Goal: Transaction & Acquisition: Book appointment/travel/reservation

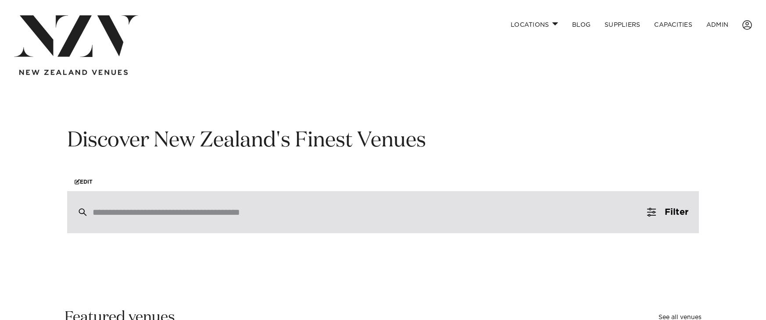
click at [295, 210] on input "search" at bounding box center [365, 213] width 544 height 10
click at [152, 219] on div at bounding box center [383, 212] width 632 height 42
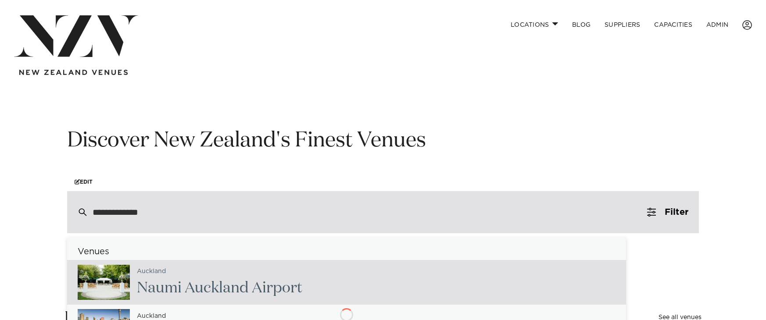
type input "**********"
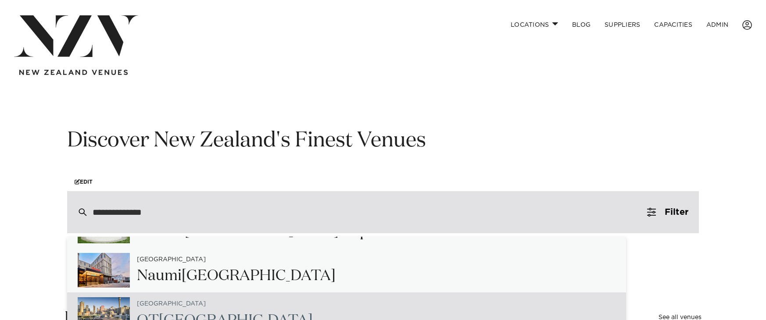
scroll to position [134, 0]
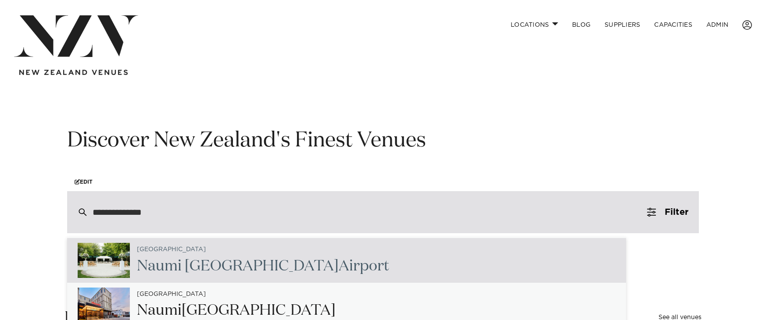
click at [158, 252] on span "[GEOGRAPHIC_DATA]" at bounding box center [171, 250] width 69 height 6
type input "**********"
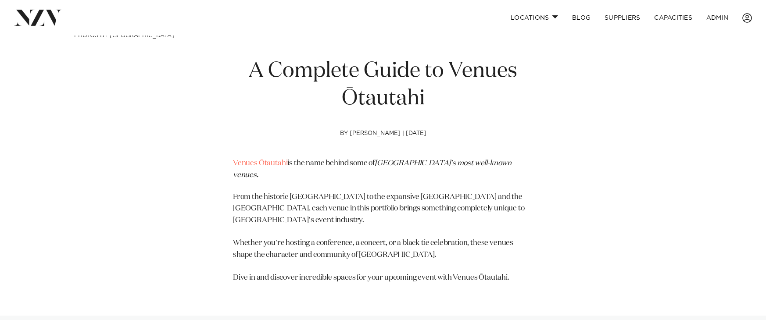
scroll to position [302, 0]
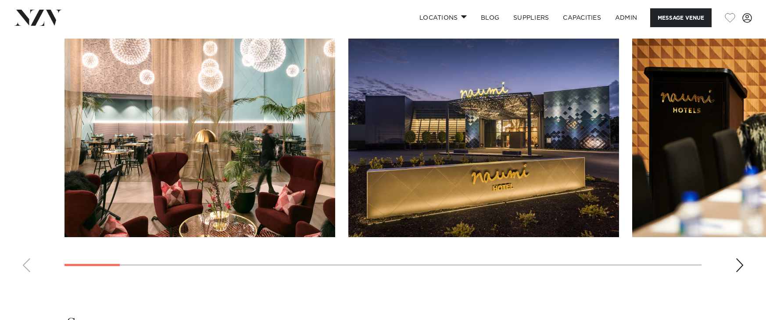
scroll to position [903, 0]
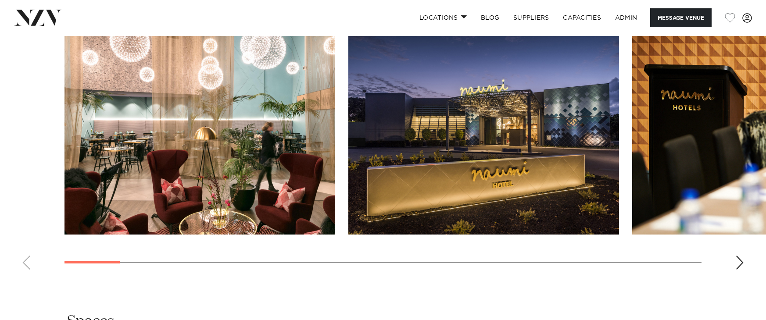
click at [742, 270] on div "Next slide" at bounding box center [740, 263] width 9 height 14
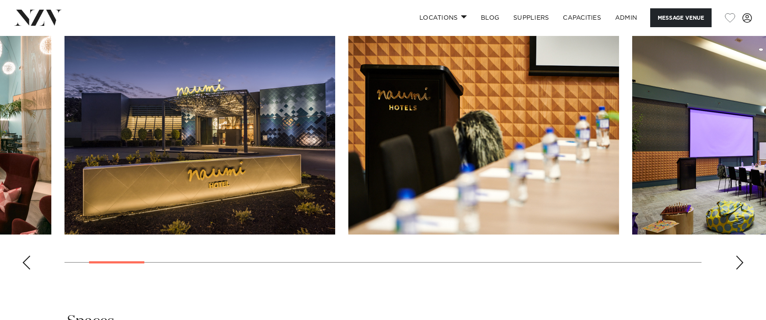
click at [742, 270] on div "Next slide" at bounding box center [740, 263] width 9 height 14
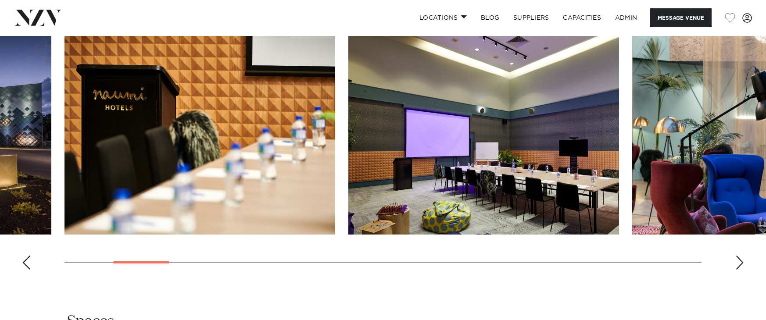
click at [742, 270] on div "Next slide" at bounding box center [740, 263] width 9 height 14
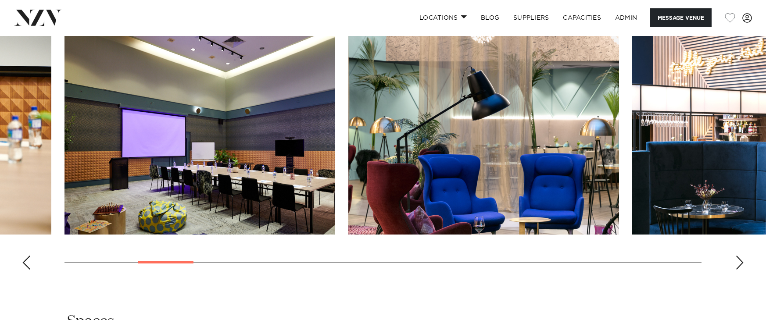
click at [742, 270] on div "Next slide" at bounding box center [740, 263] width 9 height 14
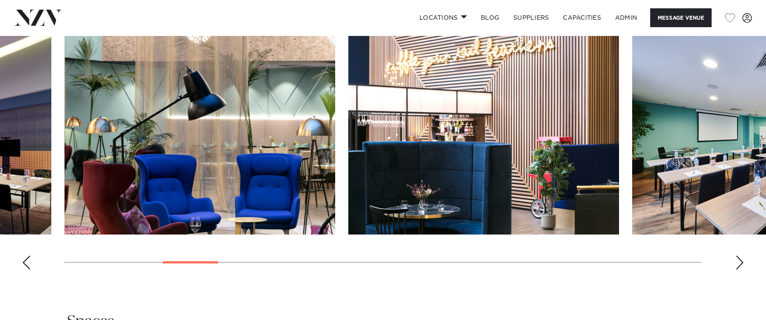
click at [742, 270] on div "Next slide" at bounding box center [740, 263] width 9 height 14
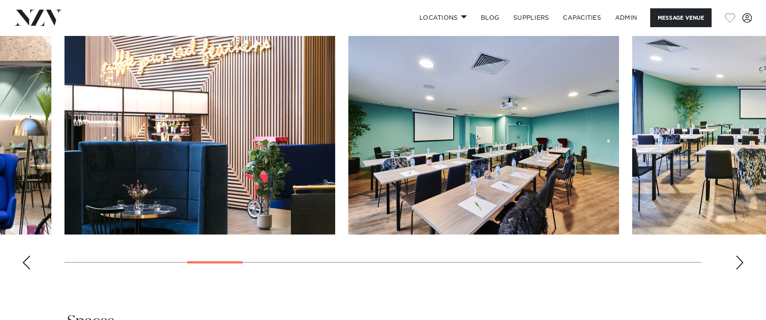
click at [742, 270] on div "Next slide" at bounding box center [740, 263] width 9 height 14
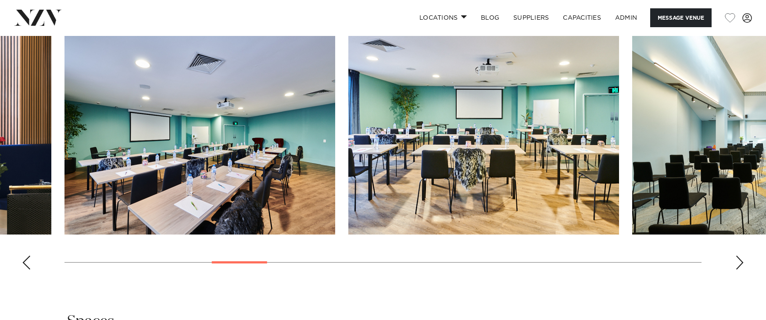
click at [742, 270] on div "Next slide" at bounding box center [740, 263] width 9 height 14
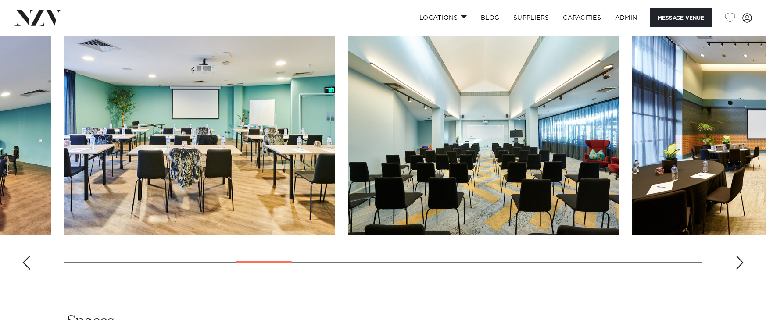
click at [742, 270] on div "Next slide" at bounding box center [740, 263] width 9 height 14
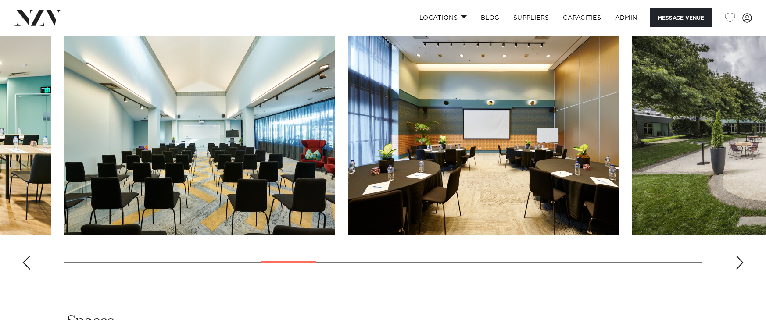
click at [742, 270] on div "Next slide" at bounding box center [740, 263] width 9 height 14
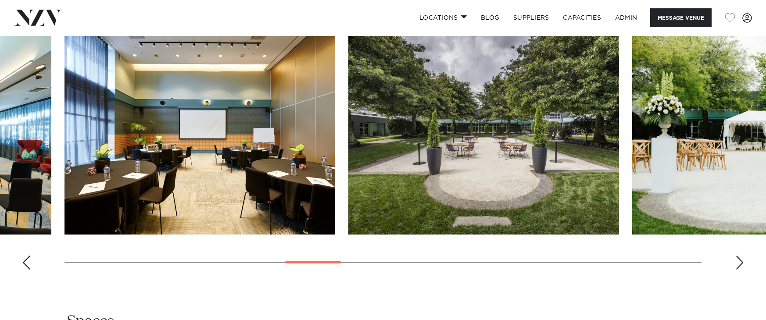
click at [742, 270] on div "Next slide" at bounding box center [740, 263] width 9 height 14
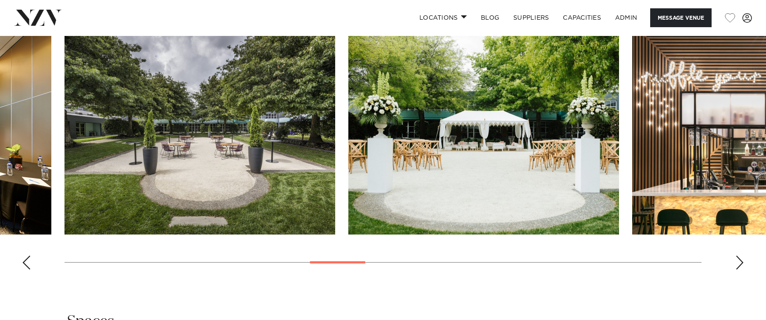
click at [742, 270] on div "Next slide" at bounding box center [740, 263] width 9 height 14
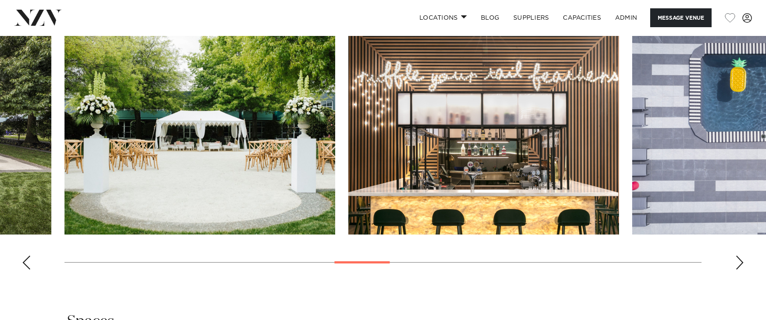
click at [742, 270] on div "Next slide" at bounding box center [740, 263] width 9 height 14
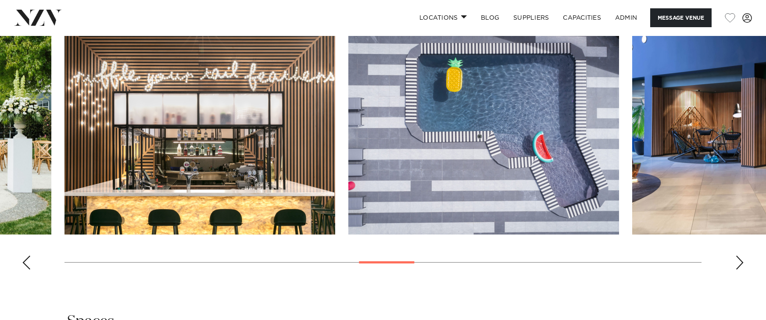
click at [742, 270] on div "Next slide" at bounding box center [740, 263] width 9 height 14
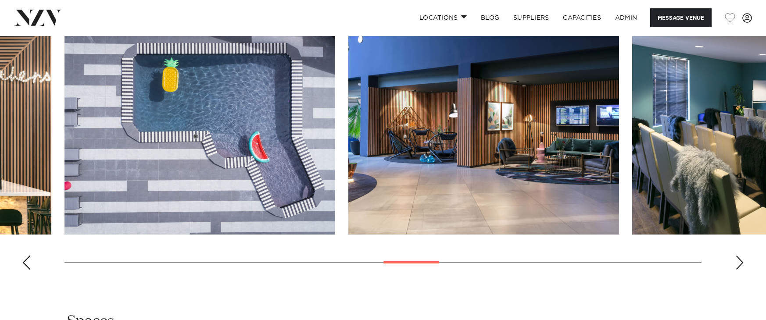
click at [742, 270] on div "Next slide" at bounding box center [740, 263] width 9 height 14
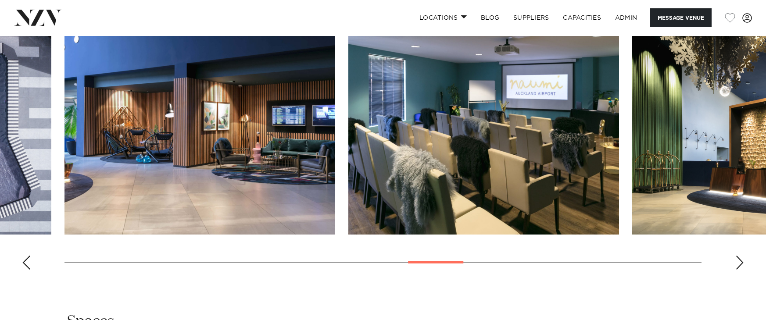
click at [742, 270] on div "Next slide" at bounding box center [740, 263] width 9 height 14
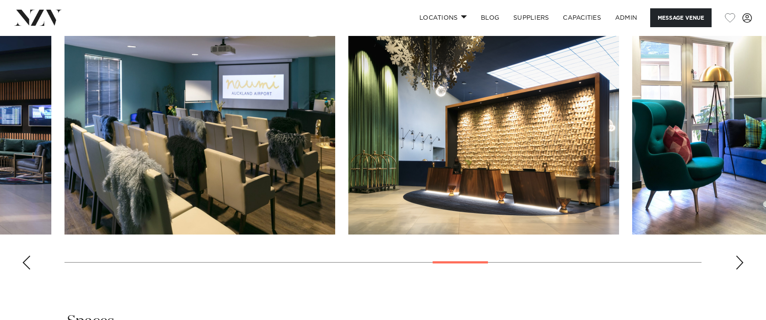
click at [742, 270] on div "Next slide" at bounding box center [740, 263] width 9 height 14
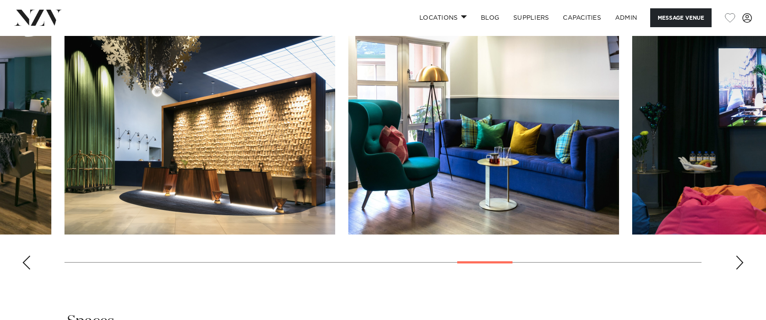
click at [742, 270] on div "Next slide" at bounding box center [740, 263] width 9 height 14
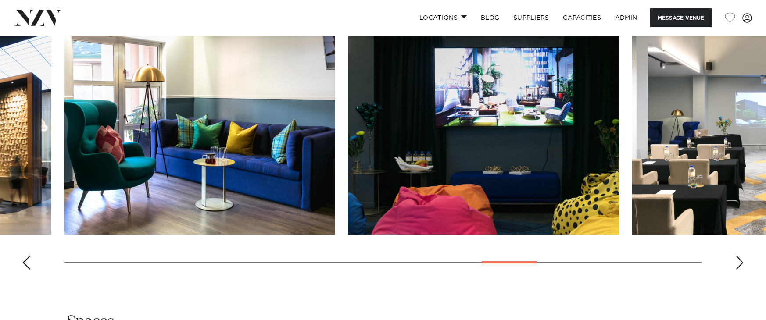
click at [742, 270] on div "Next slide" at bounding box center [740, 263] width 9 height 14
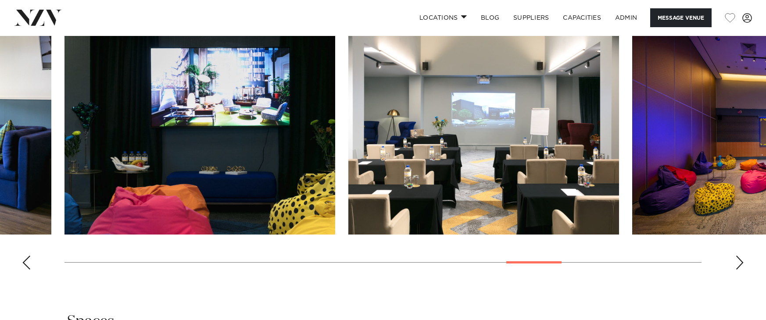
click at [742, 270] on div "Next slide" at bounding box center [740, 263] width 9 height 14
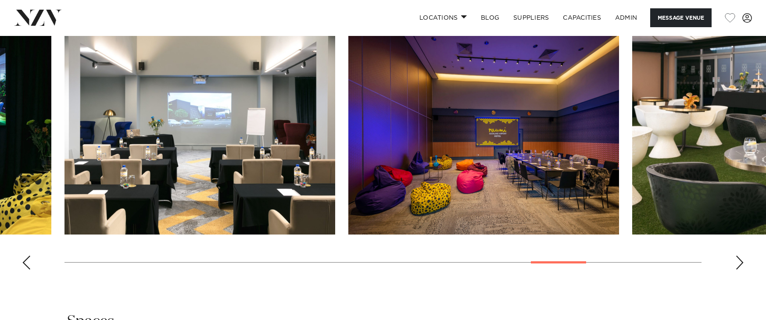
click at [742, 270] on div "Next slide" at bounding box center [740, 263] width 9 height 14
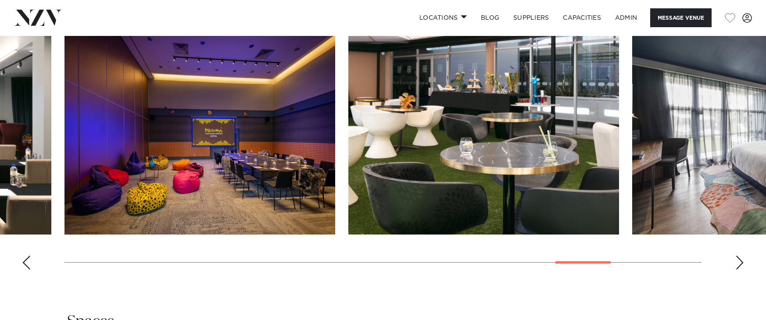
click at [742, 270] on div "Next slide" at bounding box center [740, 263] width 9 height 14
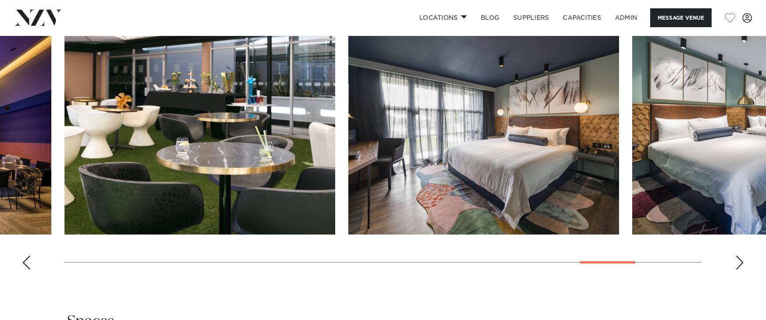
click at [742, 270] on div "Next slide" at bounding box center [740, 263] width 9 height 14
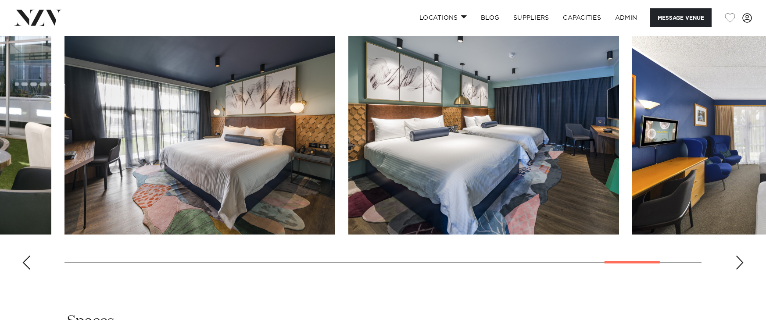
click at [742, 270] on div "Next slide" at bounding box center [740, 263] width 9 height 14
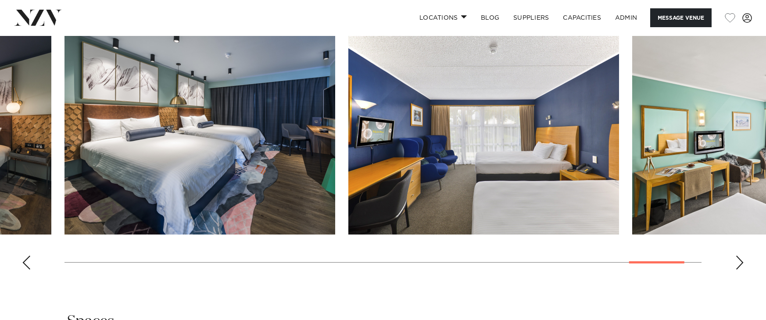
click at [742, 270] on div "Next slide" at bounding box center [740, 263] width 9 height 14
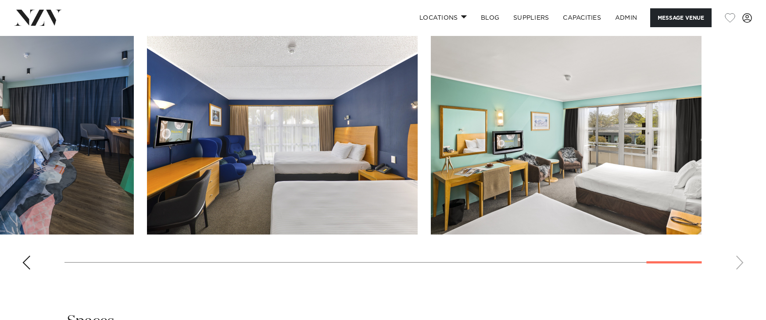
click at [742, 277] on swiper-container at bounding box center [383, 156] width 766 height 241
click at [20, 277] on swiper-container at bounding box center [383, 156] width 766 height 241
click at [23, 277] on swiper-container at bounding box center [383, 156] width 766 height 241
click at [33, 277] on swiper-container at bounding box center [383, 156] width 766 height 241
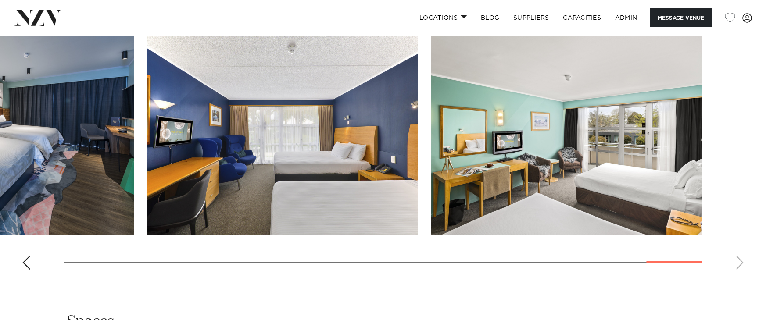
click at [27, 270] on div "Previous slide" at bounding box center [26, 263] width 9 height 14
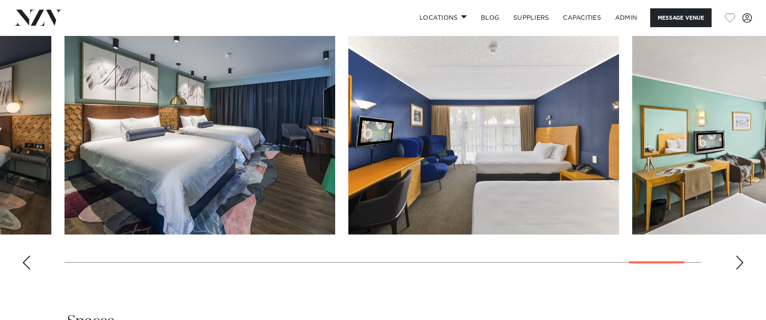
click at [27, 270] on div "Previous slide" at bounding box center [26, 263] width 9 height 14
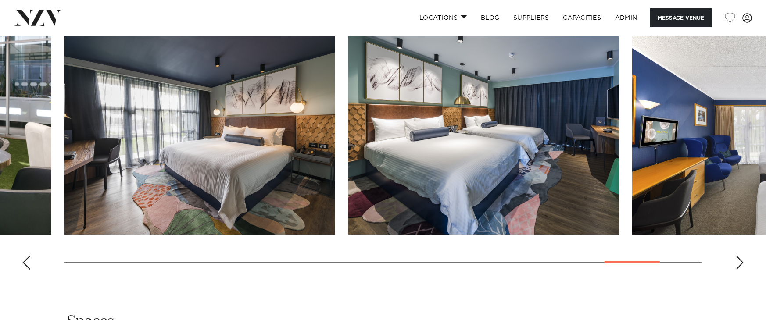
click at [27, 270] on div "Previous slide" at bounding box center [26, 263] width 9 height 14
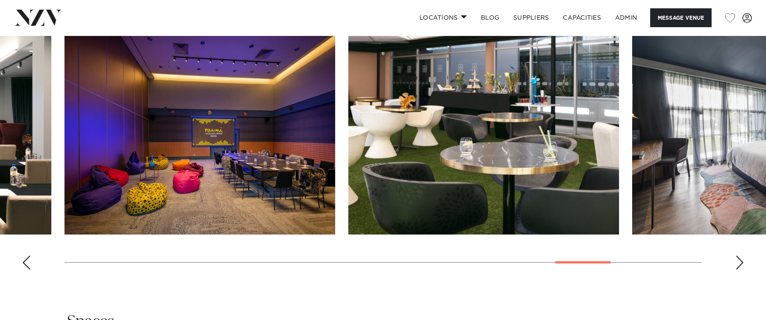
click at [27, 270] on div "Previous slide" at bounding box center [26, 263] width 9 height 14
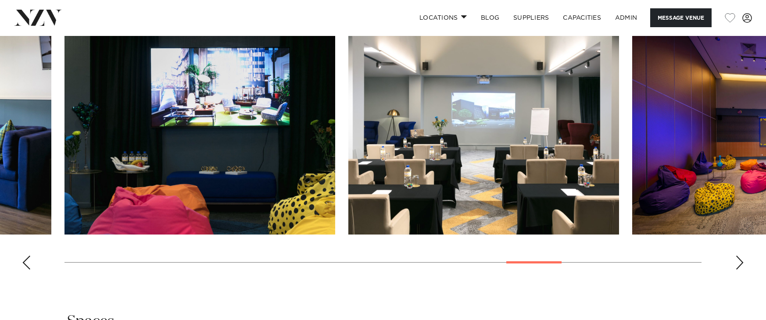
click at [27, 270] on div "Previous slide" at bounding box center [26, 263] width 9 height 14
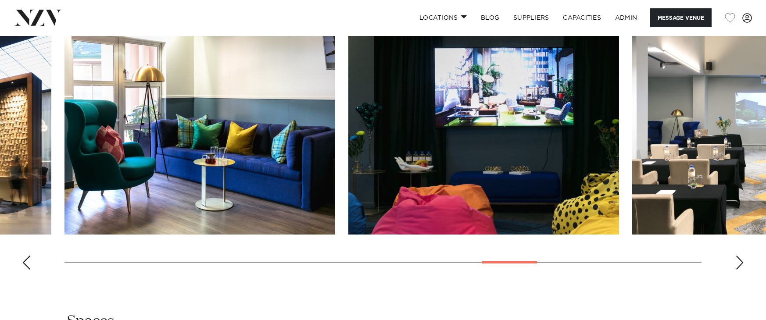
click at [27, 270] on div "Previous slide" at bounding box center [26, 263] width 9 height 14
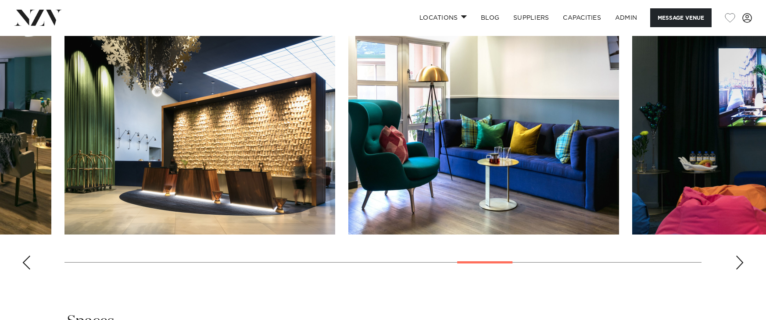
click at [27, 270] on div "Previous slide" at bounding box center [26, 263] width 9 height 14
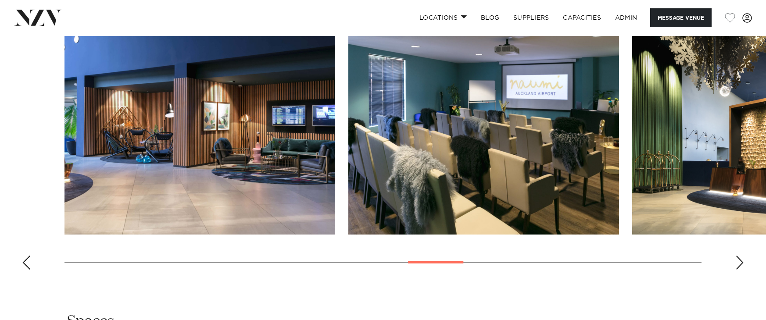
click at [27, 270] on div "Previous slide" at bounding box center [26, 263] width 9 height 14
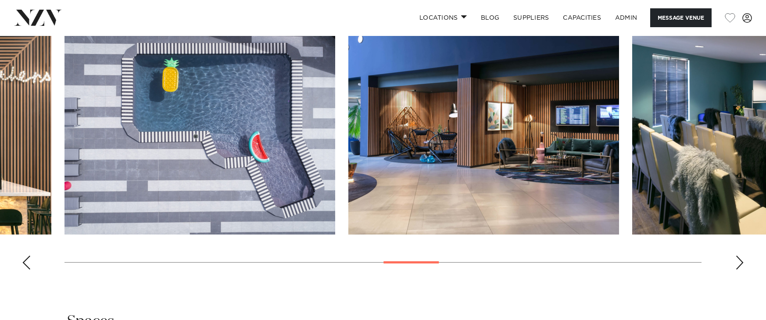
click at [27, 270] on div "Previous slide" at bounding box center [26, 263] width 9 height 14
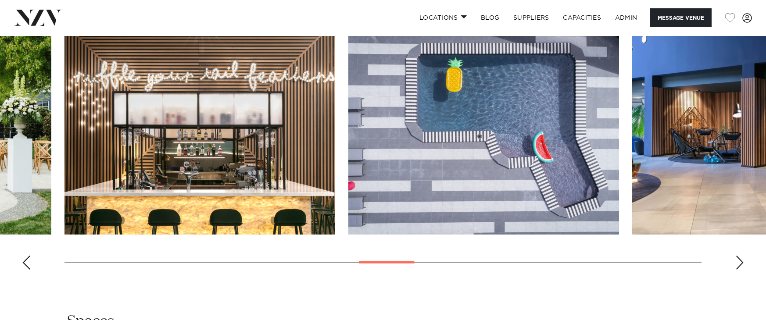
click at [27, 270] on div "Previous slide" at bounding box center [26, 263] width 9 height 14
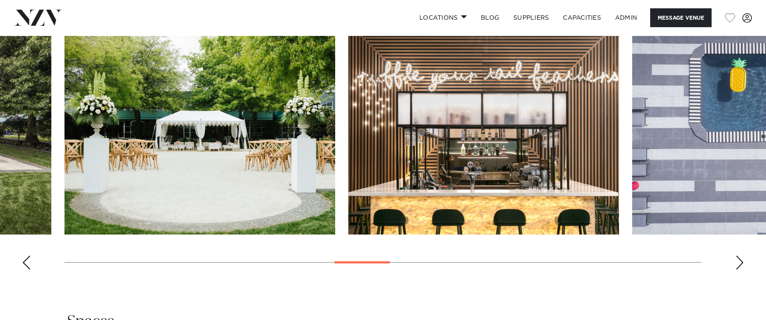
click at [27, 270] on div "Previous slide" at bounding box center [26, 263] width 9 height 14
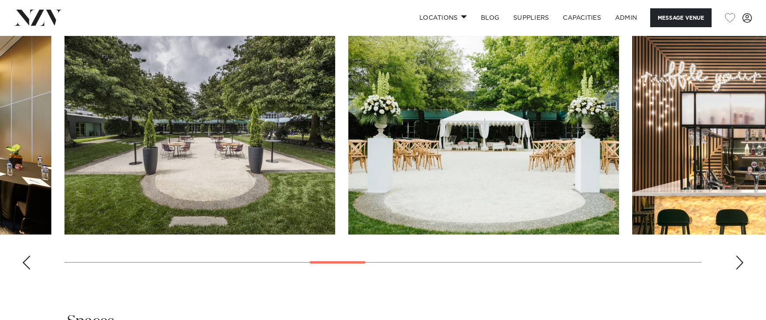
click at [27, 270] on div "Previous slide" at bounding box center [26, 263] width 9 height 14
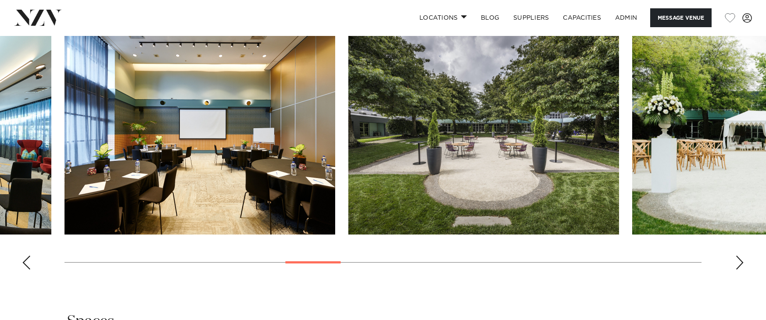
click at [27, 270] on div "Previous slide" at bounding box center [26, 263] width 9 height 14
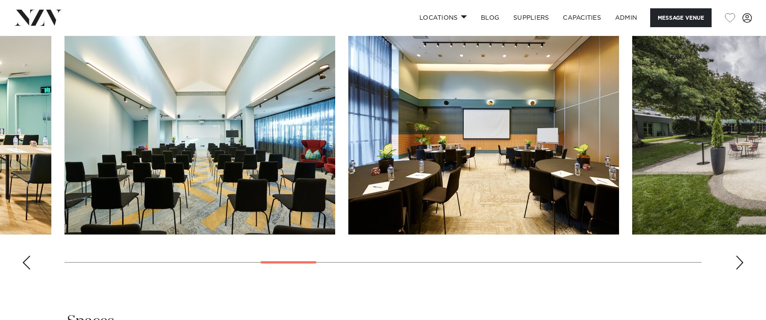
click at [27, 270] on div "Previous slide" at bounding box center [26, 263] width 9 height 14
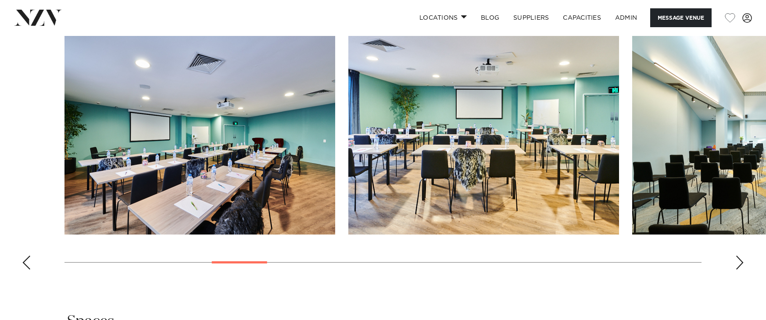
click at [27, 270] on div "Previous slide" at bounding box center [26, 263] width 9 height 14
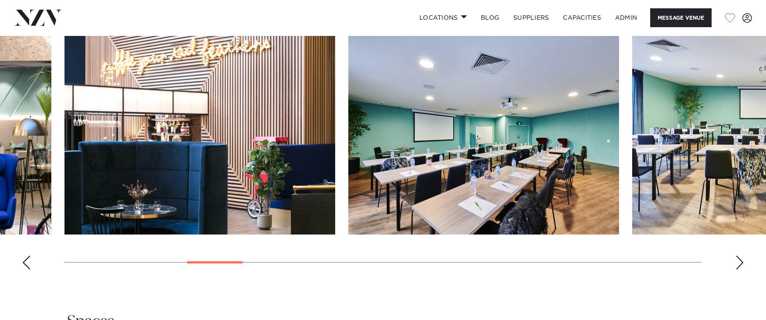
click at [27, 270] on div "Previous slide" at bounding box center [26, 263] width 9 height 14
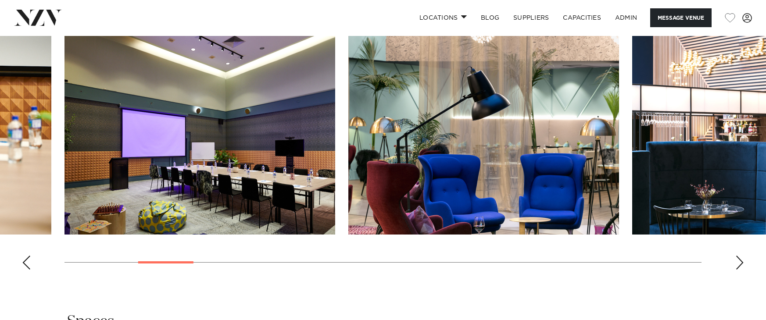
click at [27, 270] on div "Previous slide" at bounding box center [26, 263] width 9 height 14
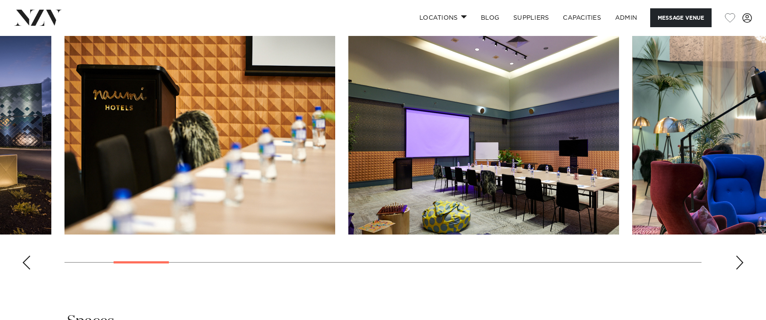
click at [27, 270] on div "Previous slide" at bounding box center [26, 263] width 9 height 14
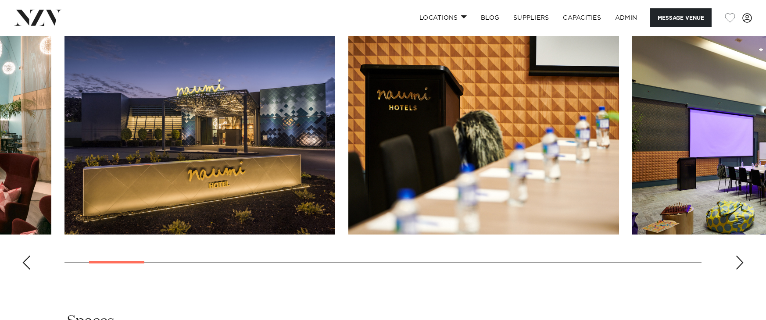
click at [27, 270] on div "Previous slide" at bounding box center [26, 263] width 9 height 14
click at [27, 277] on swiper-container at bounding box center [383, 156] width 766 height 241
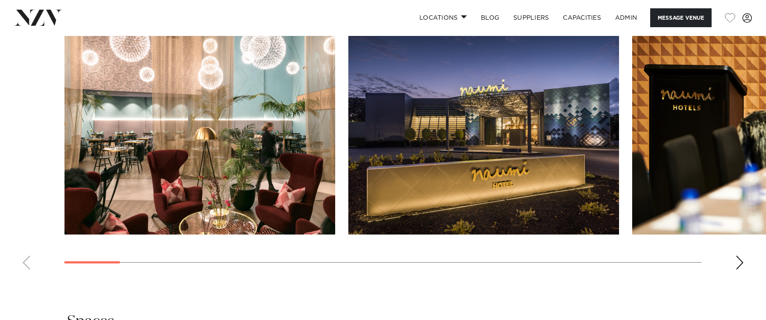
click at [27, 277] on swiper-container at bounding box center [383, 156] width 766 height 241
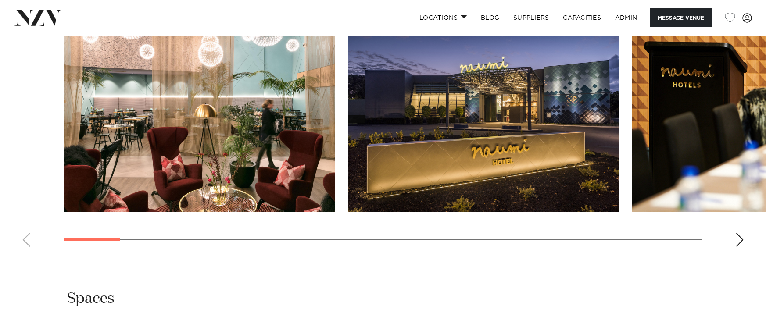
scroll to position [927, 0]
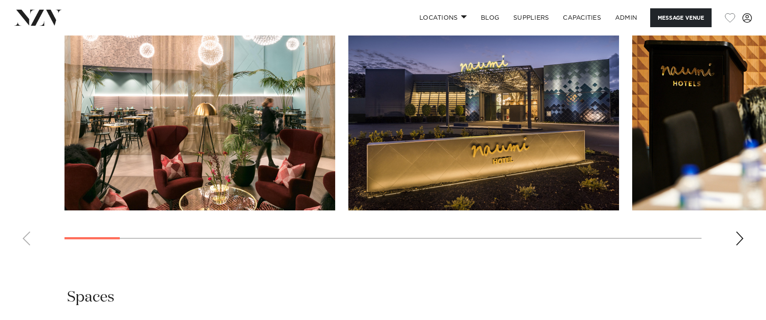
click at [734, 253] on swiper-container at bounding box center [383, 132] width 766 height 241
click at [739, 246] on div "Next slide" at bounding box center [740, 239] width 9 height 14
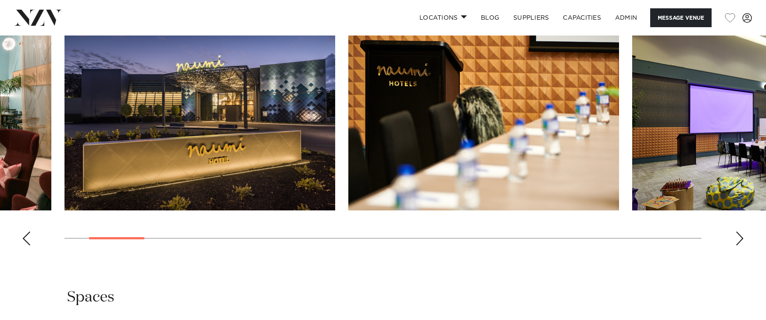
click at [739, 246] on div "Next slide" at bounding box center [740, 239] width 9 height 14
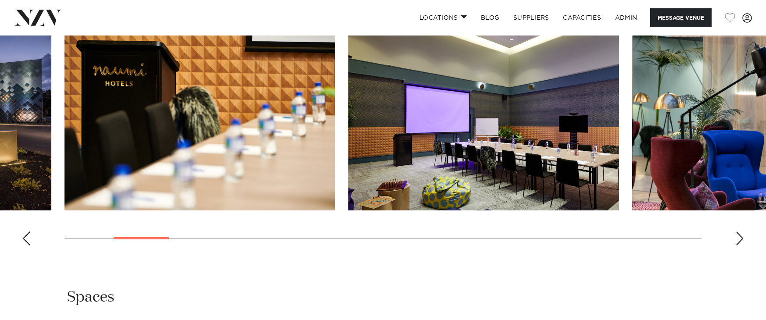
click at [21, 253] on swiper-container at bounding box center [383, 132] width 766 height 241
click at [737, 253] on swiper-container at bounding box center [383, 132] width 766 height 241
click at [737, 246] on div "Next slide" at bounding box center [740, 239] width 9 height 14
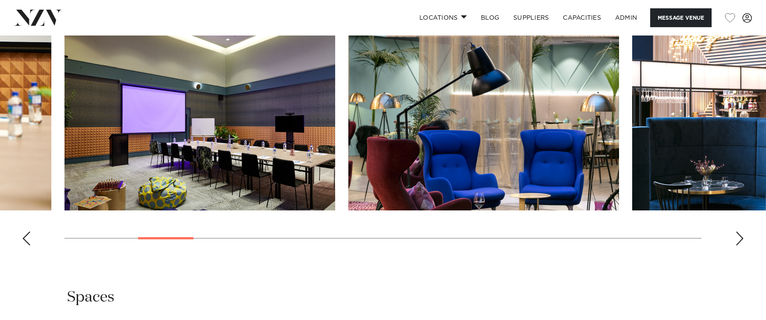
click at [737, 246] on div "Next slide" at bounding box center [740, 239] width 9 height 14
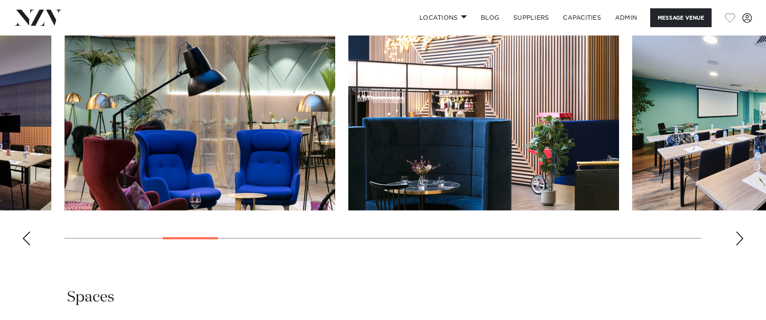
drag, startPoint x: 428, startPoint y: 139, endPoint x: 23, endPoint y: 271, distance: 425.4
click at [23, 246] on div "Previous slide" at bounding box center [26, 239] width 9 height 14
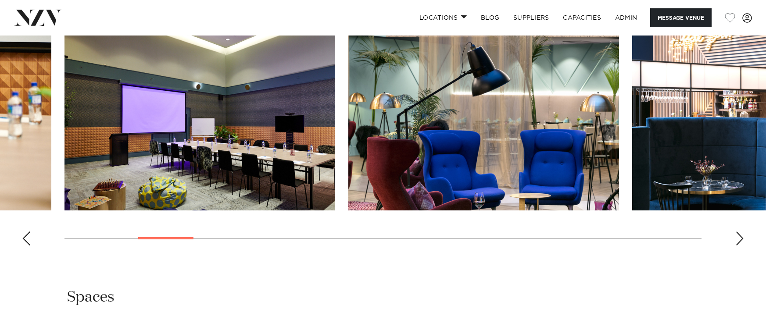
click at [23, 246] on div "Previous slide" at bounding box center [26, 239] width 9 height 14
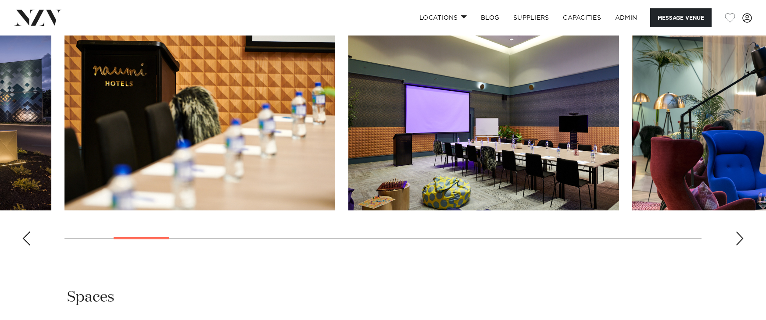
click at [23, 246] on div "Previous slide" at bounding box center [26, 239] width 9 height 14
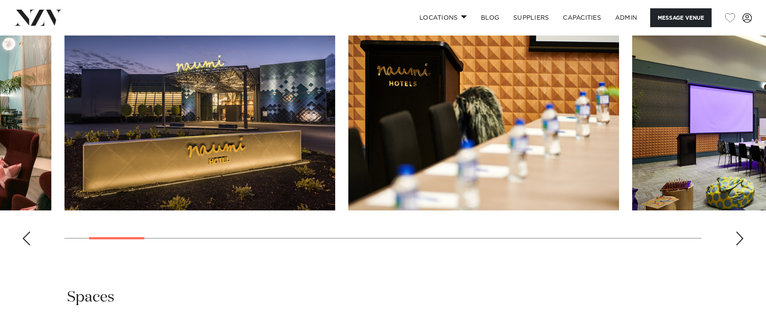
click at [23, 246] on div "Previous slide" at bounding box center [26, 239] width 9 height 14
